Goal: Connect with others

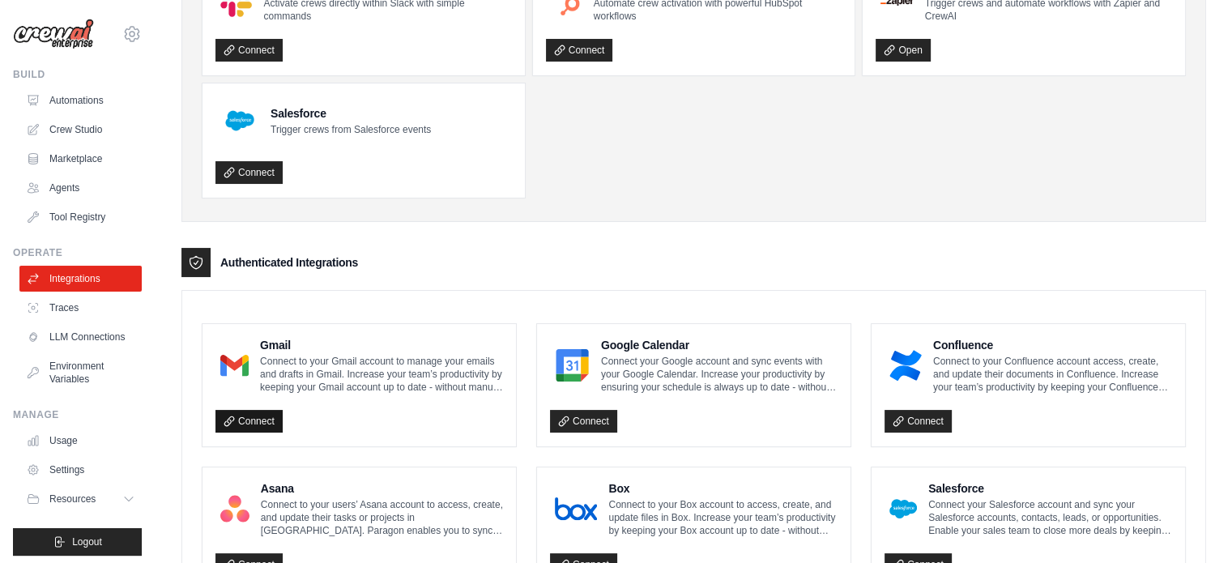
click at [254, 416] on link "Connect" at bounding box center [248, 421] width 67 height 23
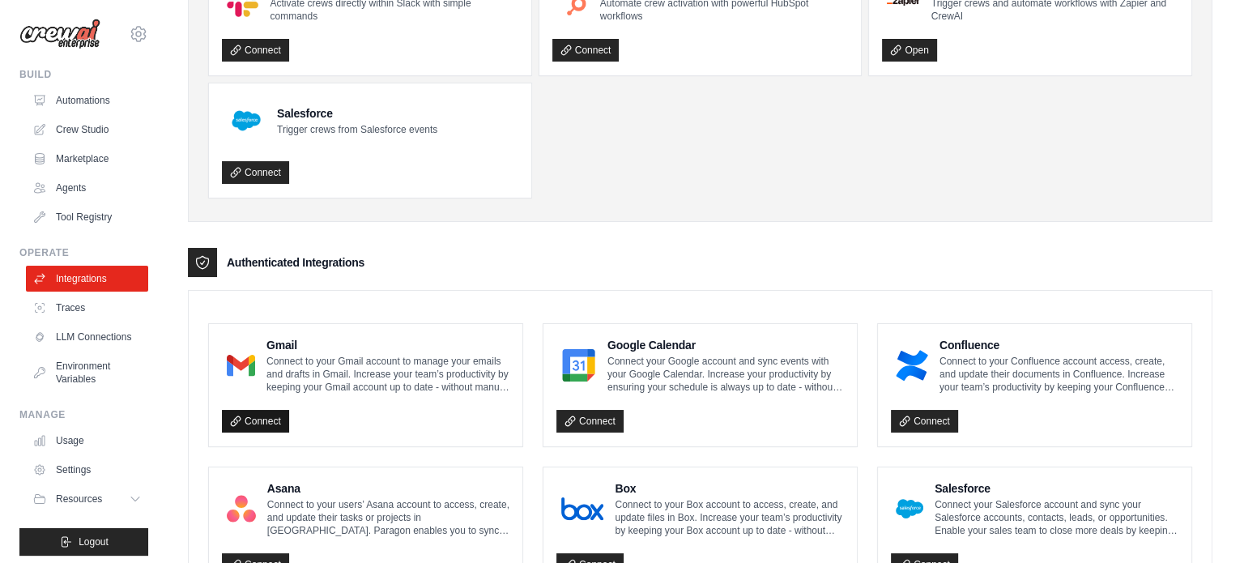
scroll to position [162, 0]
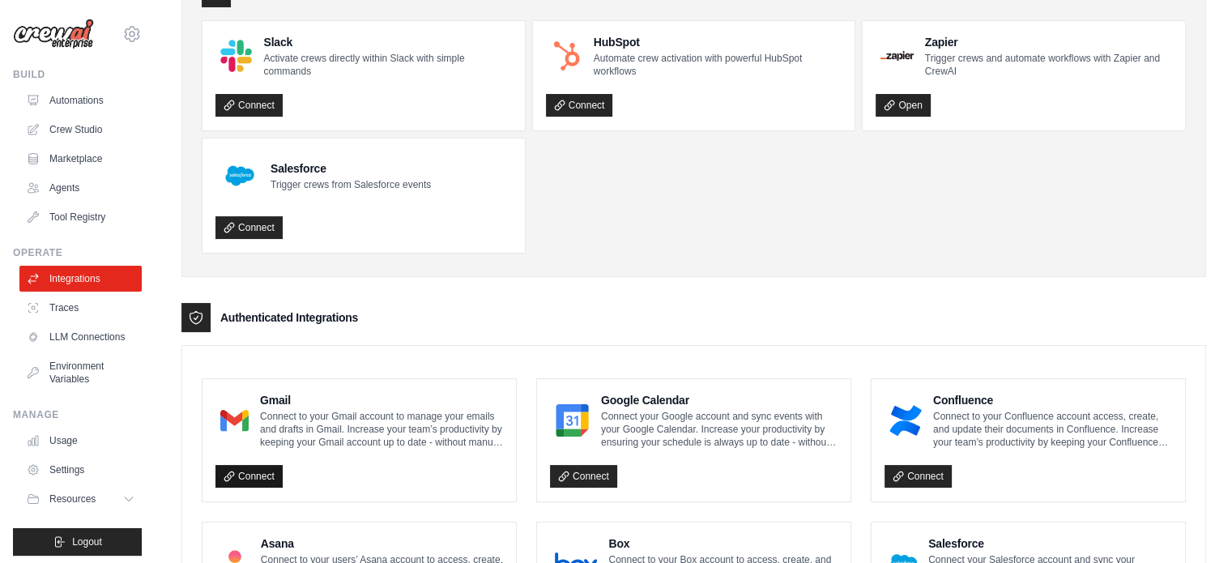
click at [244, 481] on link "Connect" at bounding box center [248, 476] width 67 height 23
click at [245, 471] on link "Connect" at bounding box center [248, 476] width 67 height 23
